Goal: Task Accomplishment & Management: Use online tool/utility

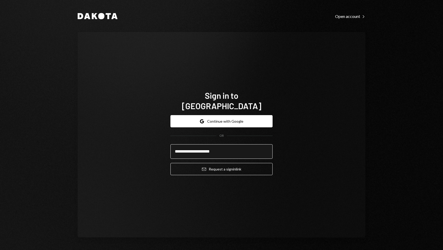
type input "**********"
click at [170, 163] on button "Email Request a sign in link" at bounding box center [221, 169] width 102 height 12
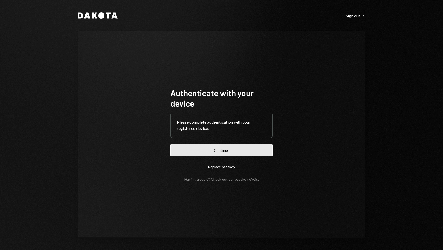
click at [232, 150] on button "Continue" at bounding box center [221, 150] width 102 height 12
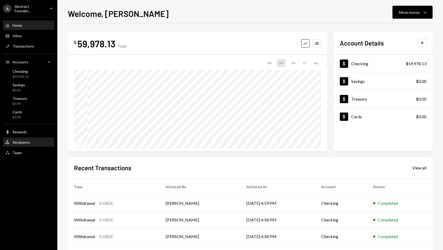
click at [32, 142] on div "User Recipients" at bounding box center [28, 142] width 47 height 5
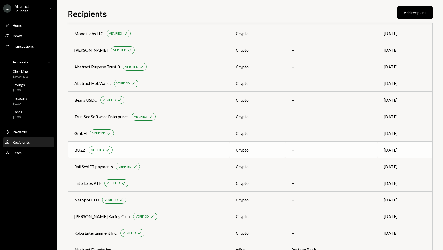
scroll to position [236, 0]
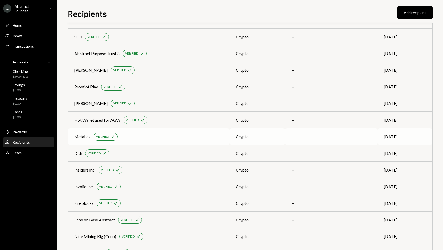
click at [195, 142] on td "MetaLex VERIFIED Check" at bounding box center [148, 137] width 161 height 17
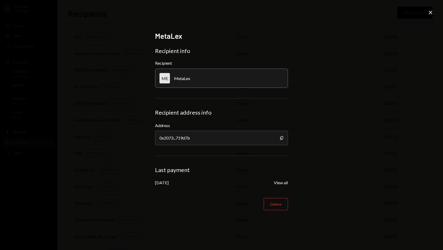
click at [168, 183] on div "May 22, 2025" at bounding box center [162, 182] width 14 height 5
drag, startPoint x: 247, startPoint y: 186, endPoint x: 256, endPoint y: 188, distance: 9.5
click at [256, 188] on form "Recipient info Recipient ME MetaLex Recipient address info Address 0x2073...719…" at bounding box center [221, 128] width 133 height 163
click at [284, 186] on form "Recipient info Recipient ME MetaLex Recipient address info Address 0x2073...719…" at bounding box center [221, 128] width 133 height 163
click at [282, 185] on button "View all" at bounding box center [281, 182] width 14 height 5
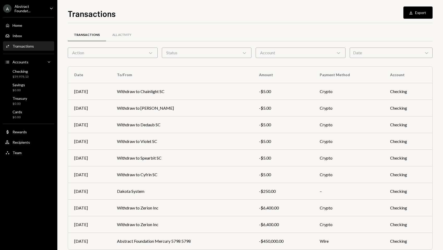
click at [126, 55] on div "Action Chevron Down" at bounding box center [113, 53] width 90 height 10
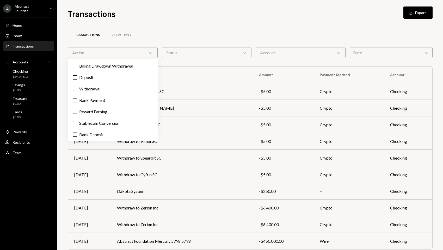
drag, startPoint x: 127, startPoint y: 55, endPoint x: 286, endPoint y: 55, distance: 159.3
click at [127, 55] on div "Action Chevron Down" at bounding box center [113, 53] width 90 height 10
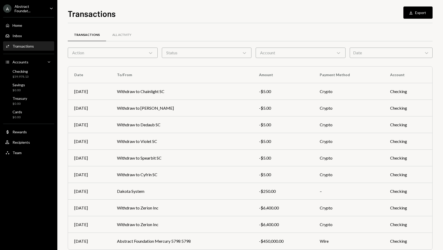
click at [317, 52] on div "Account Chevron Down" at bounding box center [300, 53] width 90 height 10
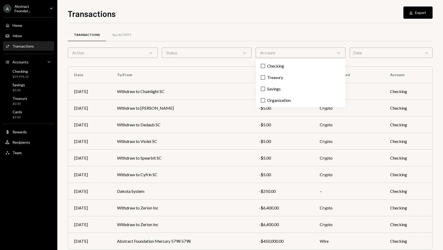
click at [317, 52] on div "Account Chevron Down" at bounding box center [300, 53] width 90 height 10
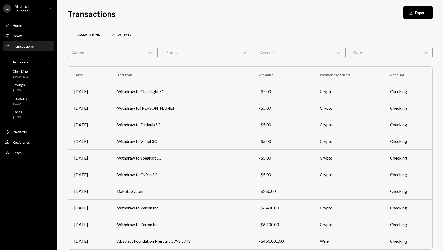
click at [122, 33] on div "All Activity" at bounding box center [121, 35] width 19 height 4
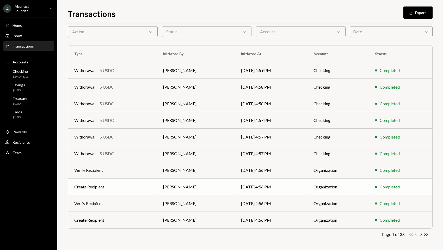
scroll to position [21, 0]
drag, startPoint x: 166, startPoint y: 192, endPoint x: 174, endPoint y: 187, distance: 10.4
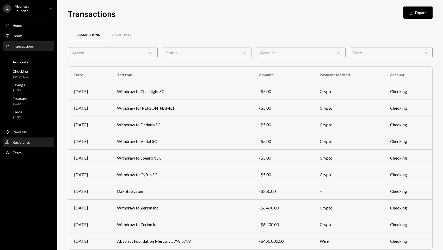
click at [29, 138] on div "User Recipients" at bounding box center [28, 142] width 47 height 9
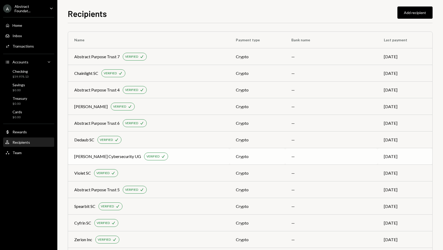
scroll to position [236, 0]
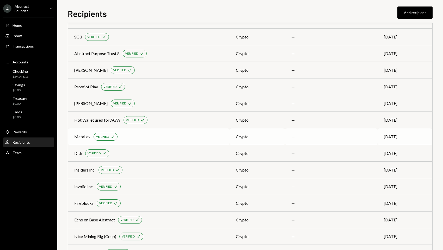
click at [186, 135] on div "MetaLex VERIFIED Check" at bounding box center [148, 137] width 149 height 8
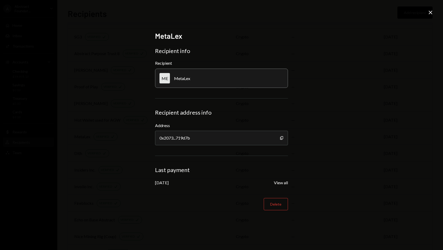
click at [430, 9] on div "MetaLex Recipient info Recipient ME MetaLex Recipient address info Address 0x20…" at bounding box center [221, 125] width 443 height 250
click at [428, 12] on icon "Close" at bounding box center [430, 12] width 6 height 6
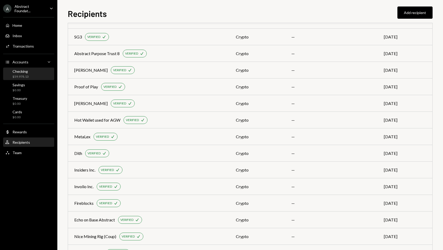
click at [23, 75] on div "$59,978.13" at bounding box center [20, 77] width 16 height 4
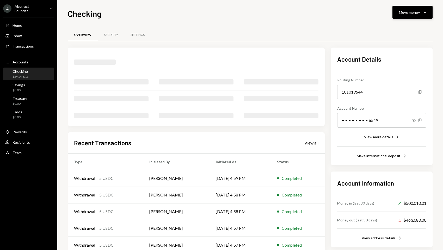
click at [408, 16] on button "Move money Caret Down" at bounding box center [412, 12] width 40 height 13
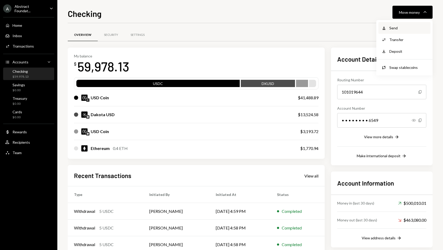
click at [406, 29] on div "Send" at bounding box center [408, 27] width 38 height 5
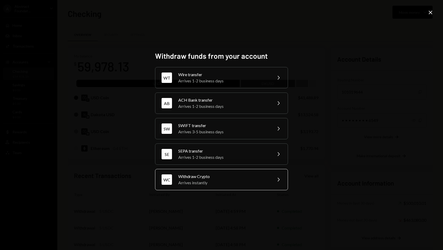
click at [234, 184] on div "Arrives instantly" at bounding box center [223, 183] width 91 height 6
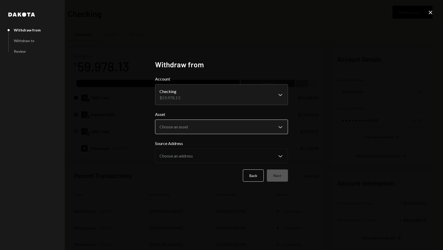
click at [223, 131] on body "A Abstract Foundat... Caret Down Home Home Inbox Inbox Activities Transactions …" at bounding box center [221, 125] width 443 height 250
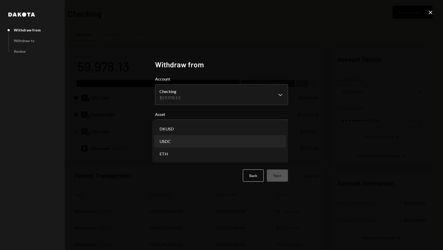
select select "****"
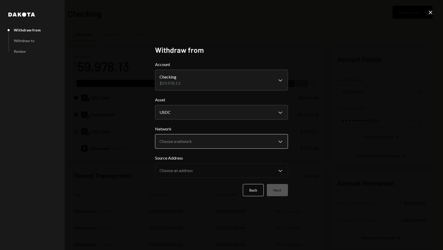
click at [250, 141] on body "A Abstract Foundat... Caret Down Home Home Inbox Inbox Activities Transactions …" at bounding box center [221, 125] width 443 height 250
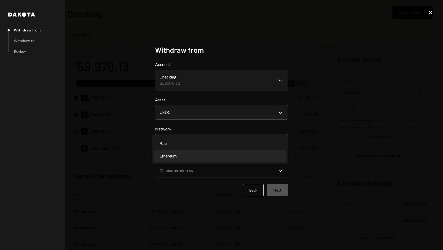
select select "**********"
drag, startPoint x: 251, startPoint y: 142, endPoint x: 254, endPoint y: 157, distance: 14.8
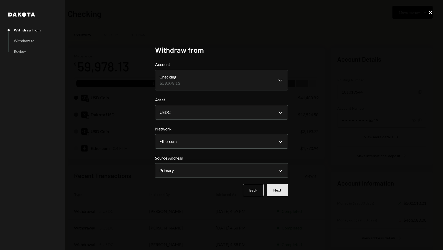
click at [284, 190] on button "Next" at bounding box center [277, 190] width 21 height 12
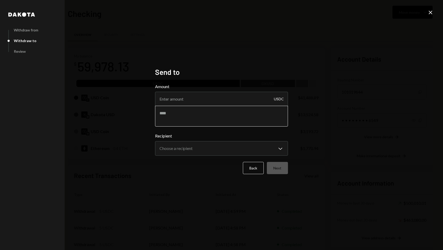
drag, startPoint x: 213, startPoint y: 105, endPoint x: 216, endPoint y: 109, distance: 4.7
click at [213, 105] on input "Amount" at bounding box center [221, 99] width 133 height 15
type input "4000"
paste textarea "**********"
type textarea "**********"
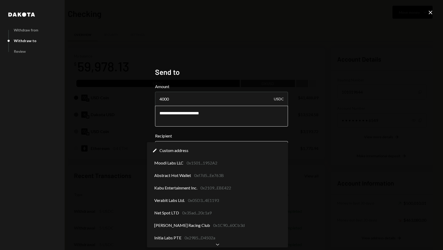
click at [262, 149] on body "A Abstract Foundat... Caret Down Home Home Inbox Inbox Activities Transactions …" at bounding box center [221, 125] width 443 height 250
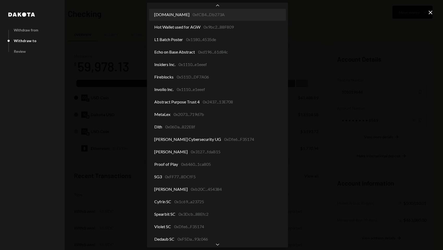
scroll to position [303, 0]
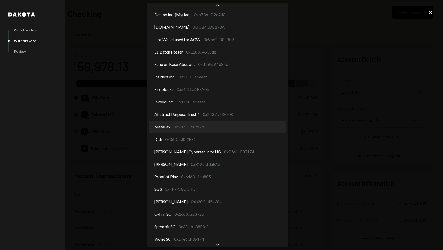
select select "**********"
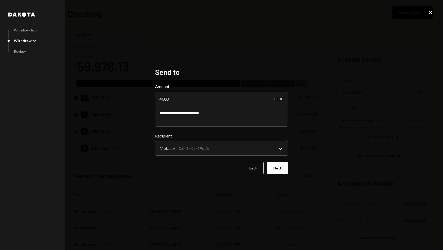
click at [275, 168] on button "Next" at bounding box center [277, 168] width 21 height 12
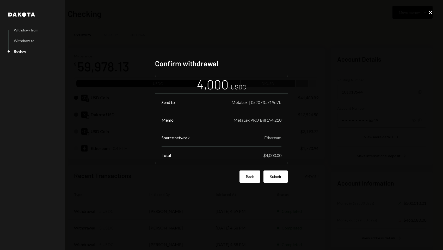
click at [243, 180] on button "Back" at bounding box center [249, 177] width 21 height 12
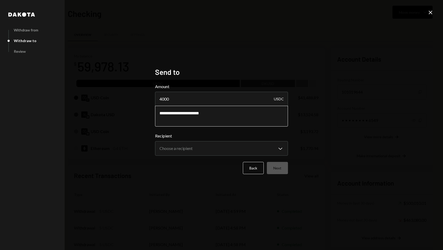
drag, startPoint x: 193, startPoint y: 113, endPoint x: 207, endPoint y: 123, distance: 17.4
click at [193, 114] on textarea "**********" at bounding box center [221, 116] width 133 height 21
type textarea "**********"
click at [270, 147] on body "A Abstract Foundat... Caret Down Home Home Inbox Inbox Activities Transactions …" at bounding box center [221, 125] width 443 height 250
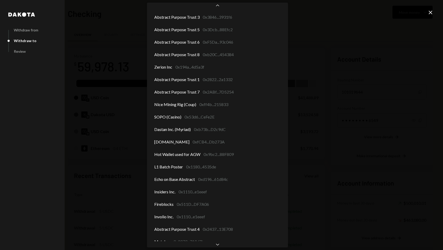
scroll to position [212, 0]
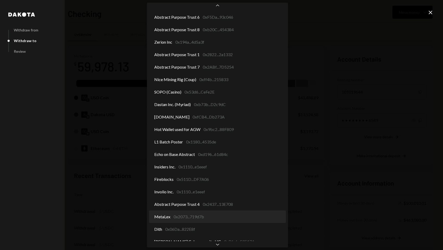
select select "**********"
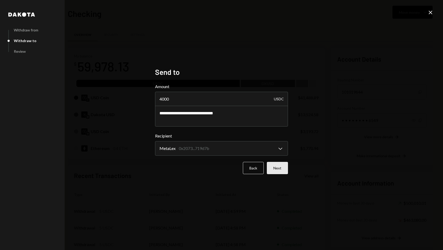
click at [278, 169] on button "Next" at bounding box center [277, 168] width 21 height 12
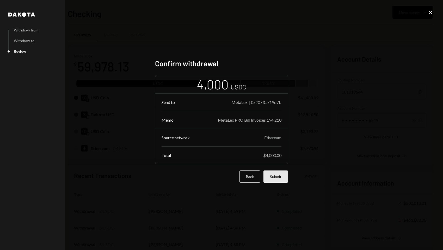
click at [275, 179] on button "Submit" at bounding box center [275, 177] width 24 height 12
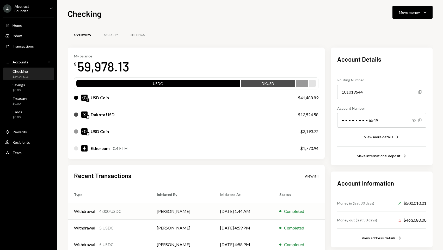
drag, startPoint x: 172, startPoint y: 212, endPoint x: 178, endPoint y: 204, distance: 10.3
click at [172, 212] on td "Gerard Hernandez" at bounding box center [181, 211] width 63 height 17
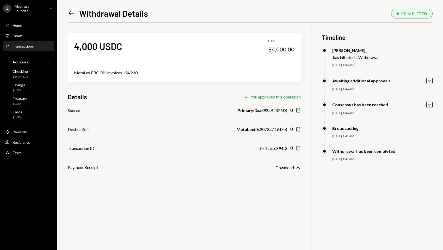
click at [298, 150] on icon "New Window" at bounding box center [297, 148] width 5 height 5
click at [71, 13] on icon "Left Arrow" at bounding box center [71, 13] width 7 height 7
